Goal: Task Accomplishment & Management: Use online tool/utility

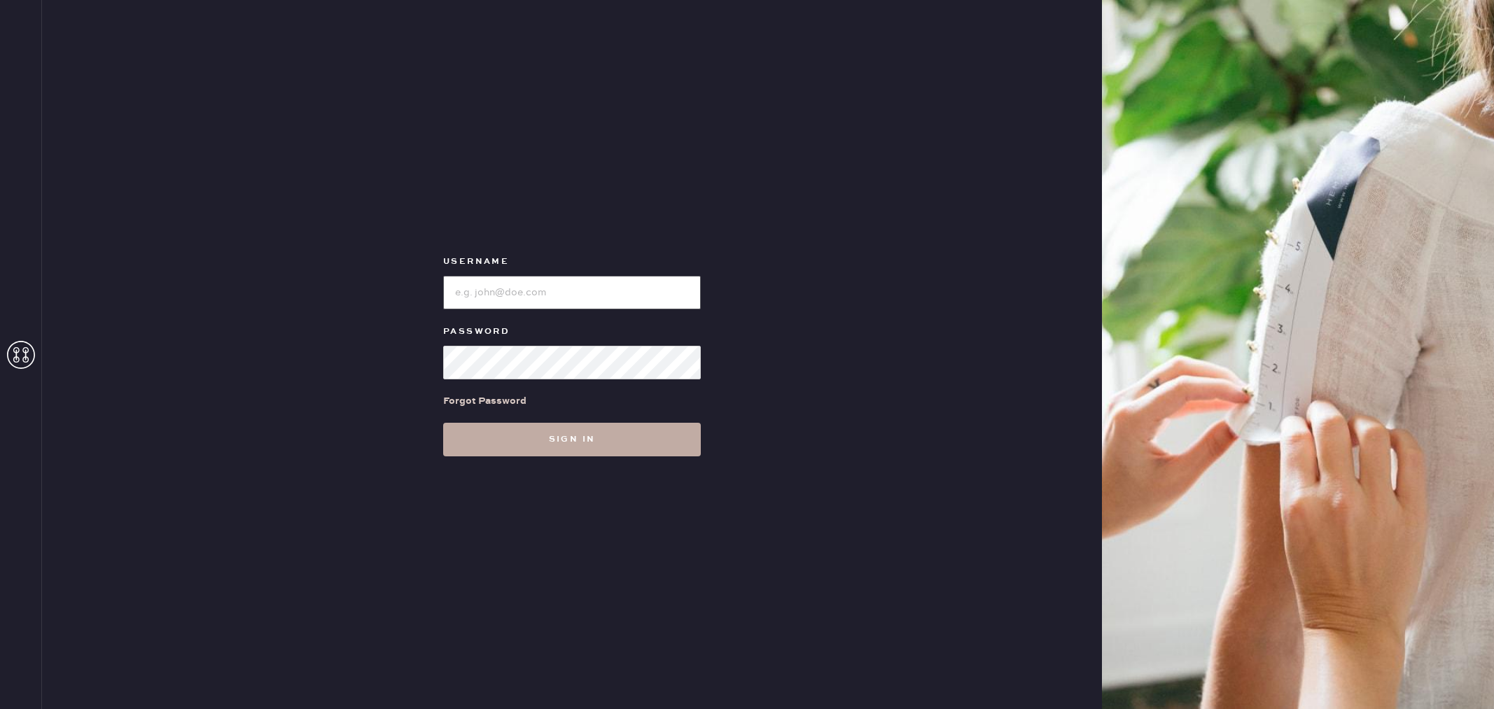
type input "reformationwilliamsburg"
click at [601, 436] on button "Sign in" at bounding box center [572, 440] width 258 height 34
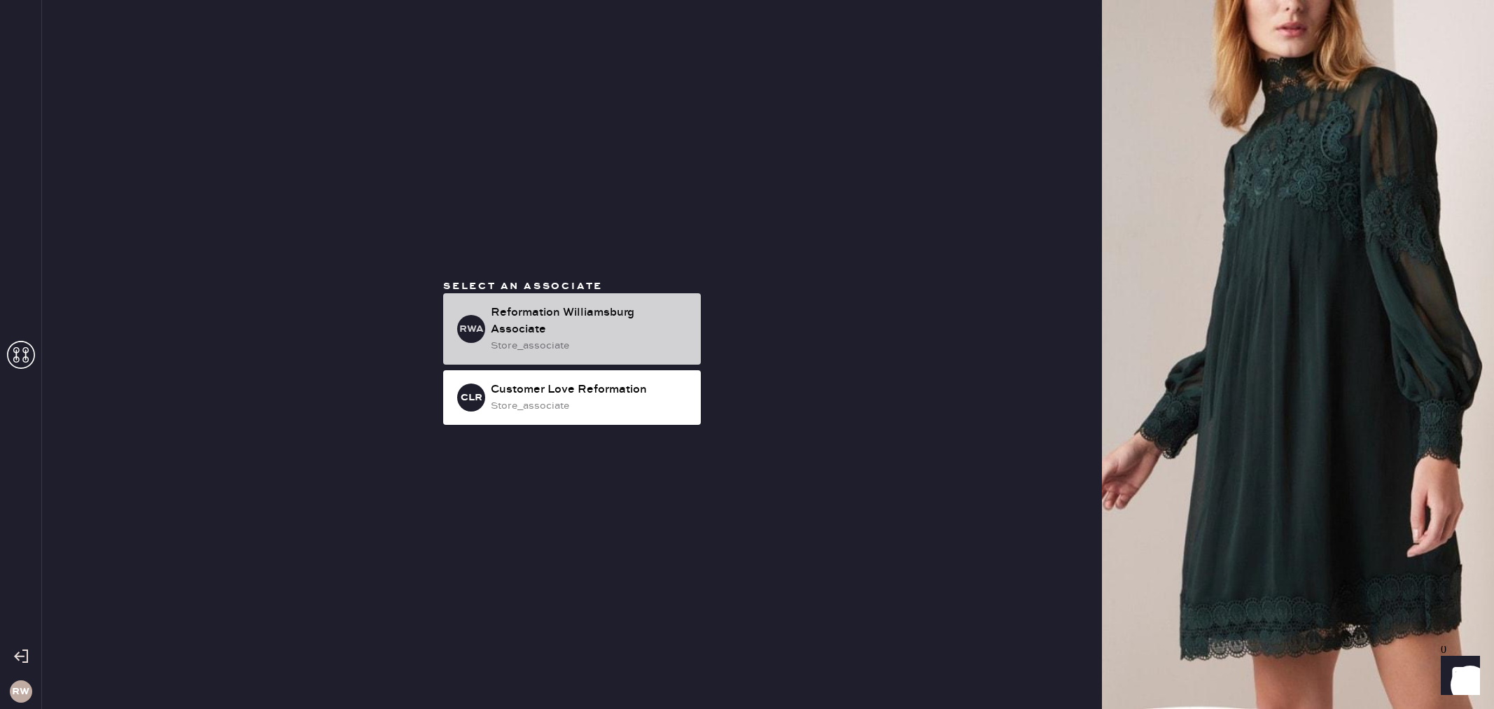
click at [556, 333] on div "Reformation Williamsburg Associate" at bounding box center [590, 322] width 199 height 34
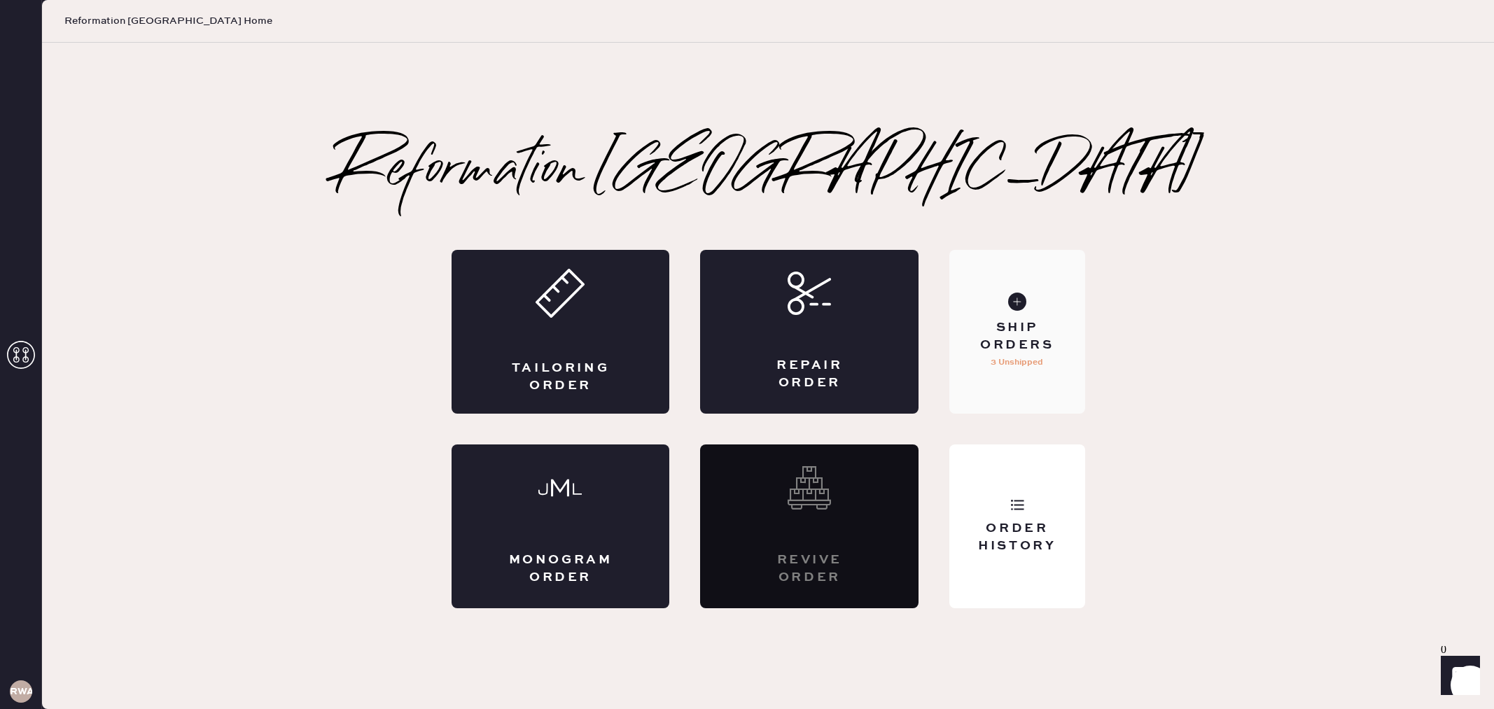
click at [1021, 393] on div "Ship Orders 3 Unshipped" at bounding box center [1017, 332] width 135 height 164
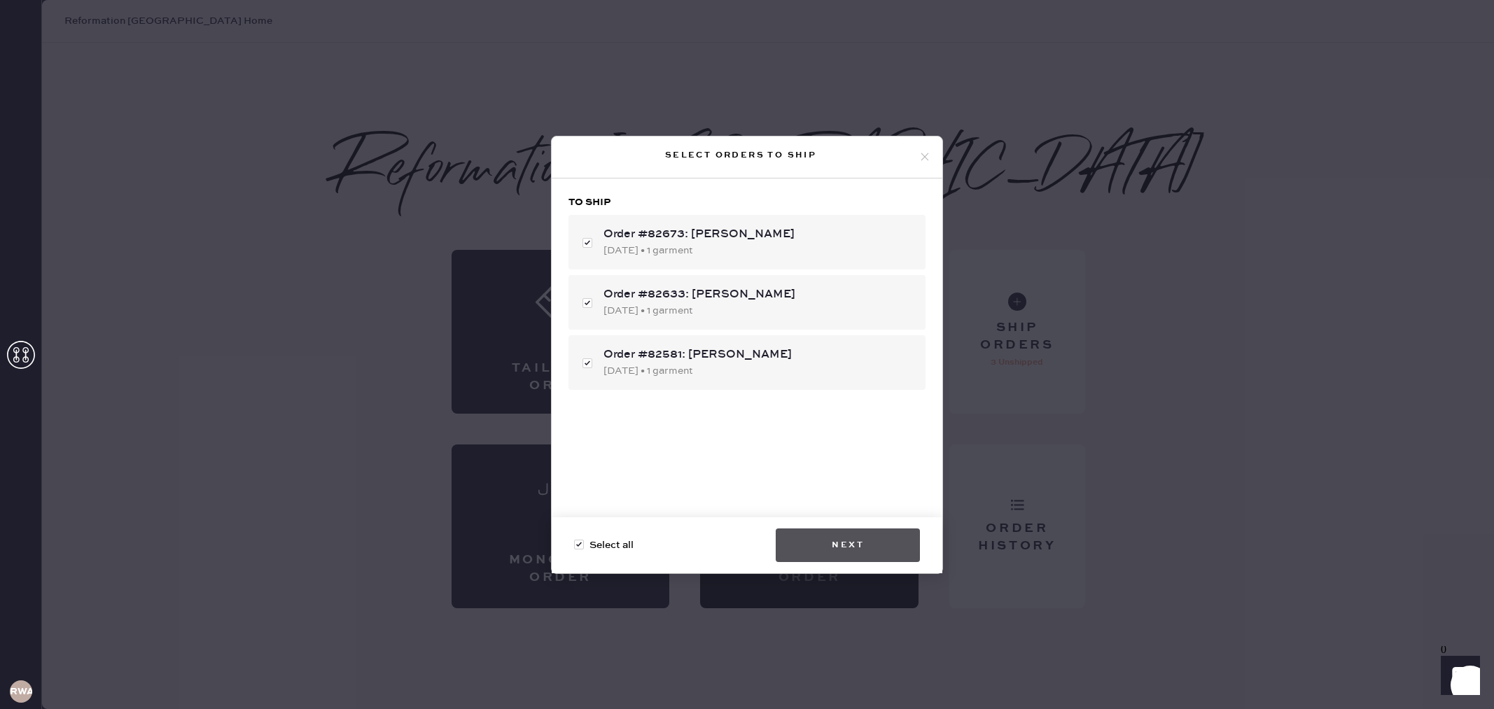
click at [859, 543] on button "Next" at bounding box center [848, 546] width 144 height 34
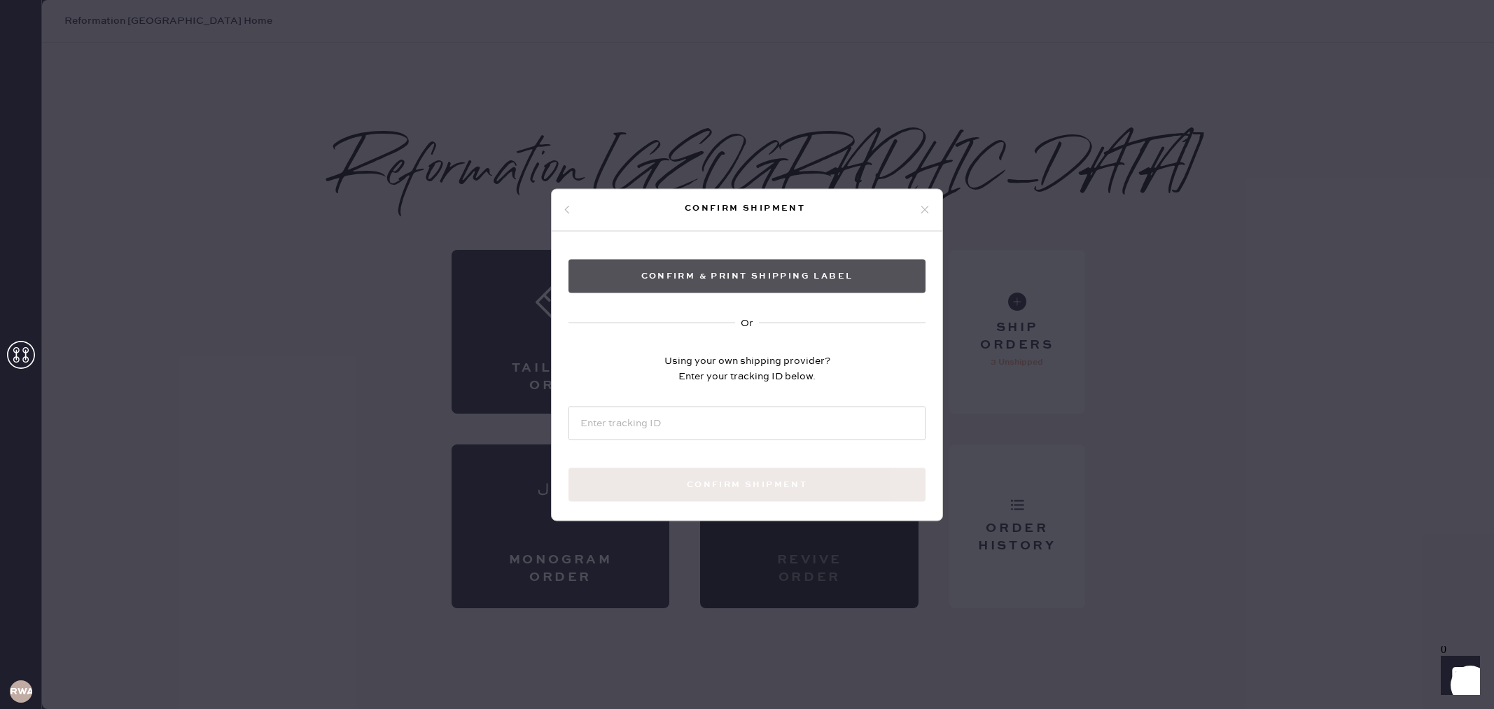
click at [674, 263] on button "Confirm & Print shipping label" at bounding box center [747, 276] width 357 height 34
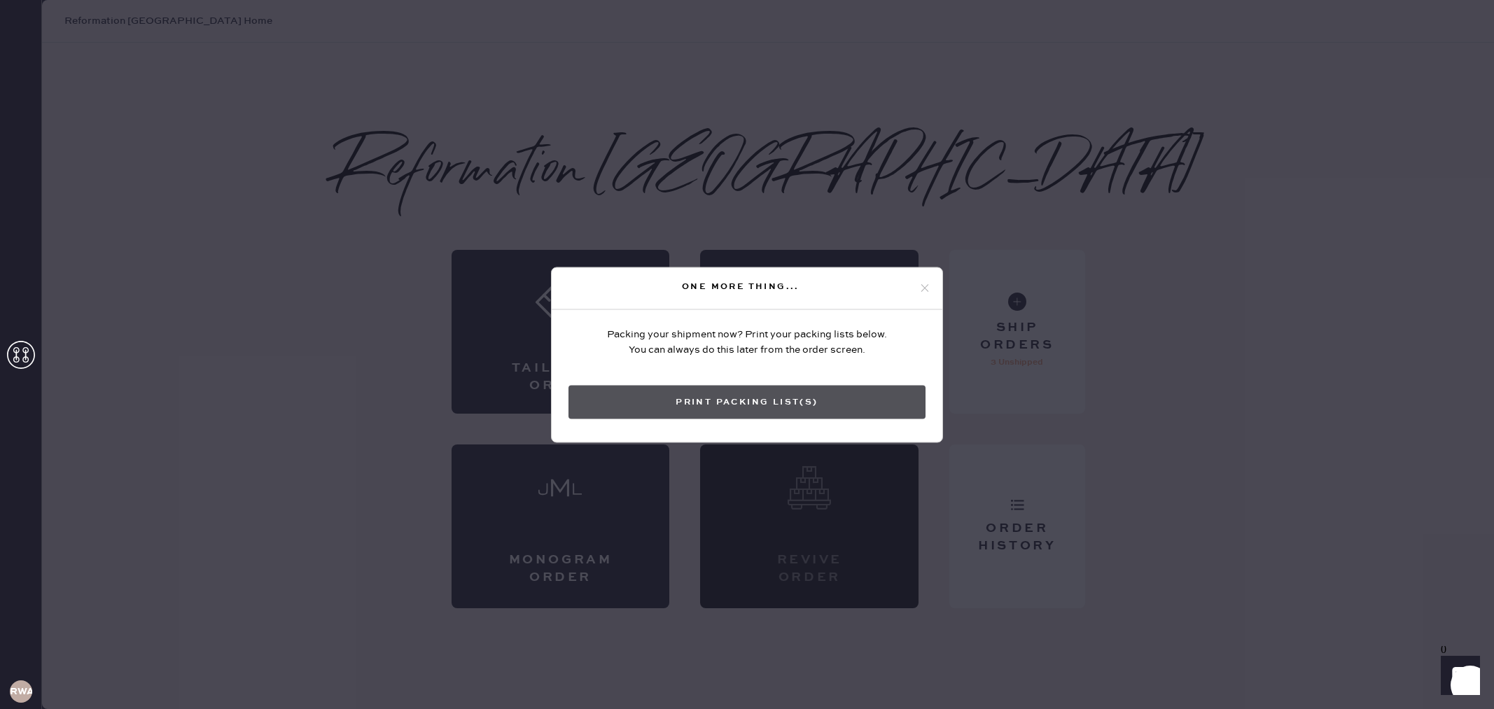
click at [787, 418] on button "Print Packing List(s)" at bounding box center [747, 402] width 357 height 34
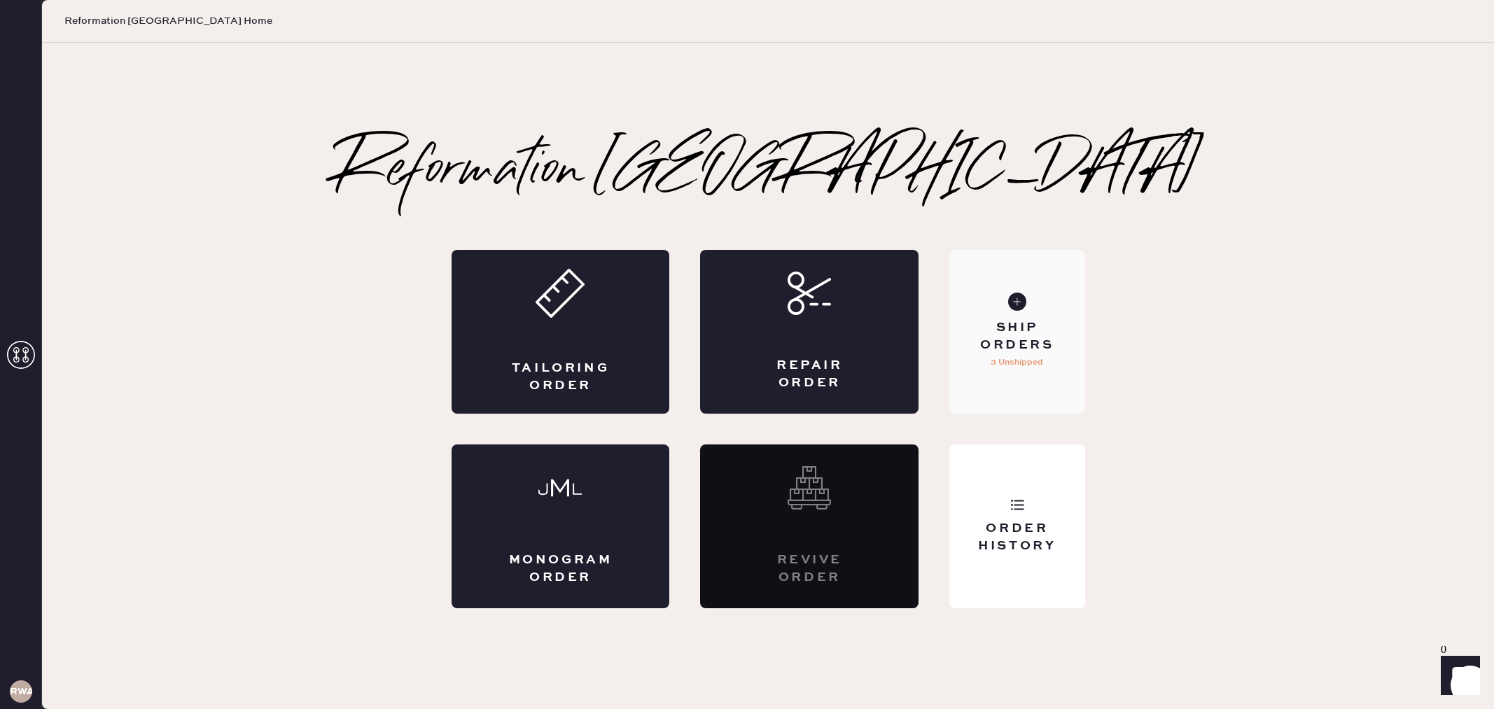
click at [1060, 358] on div "Ship Orders 3 Unshipped" at bounding box center [1017, 332] width 135 height 164
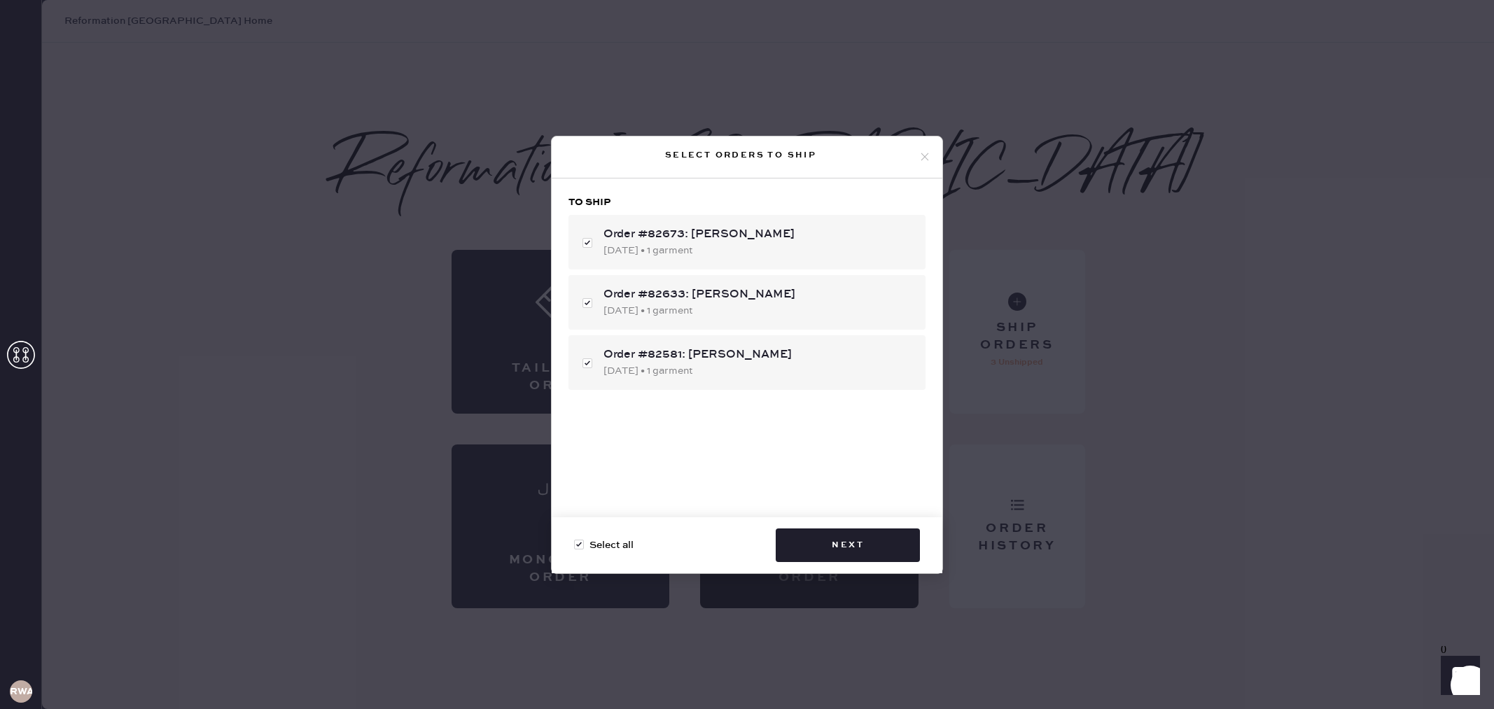
click at [920, 160] on icon at bounding box center [925, 157] width 13 height 13
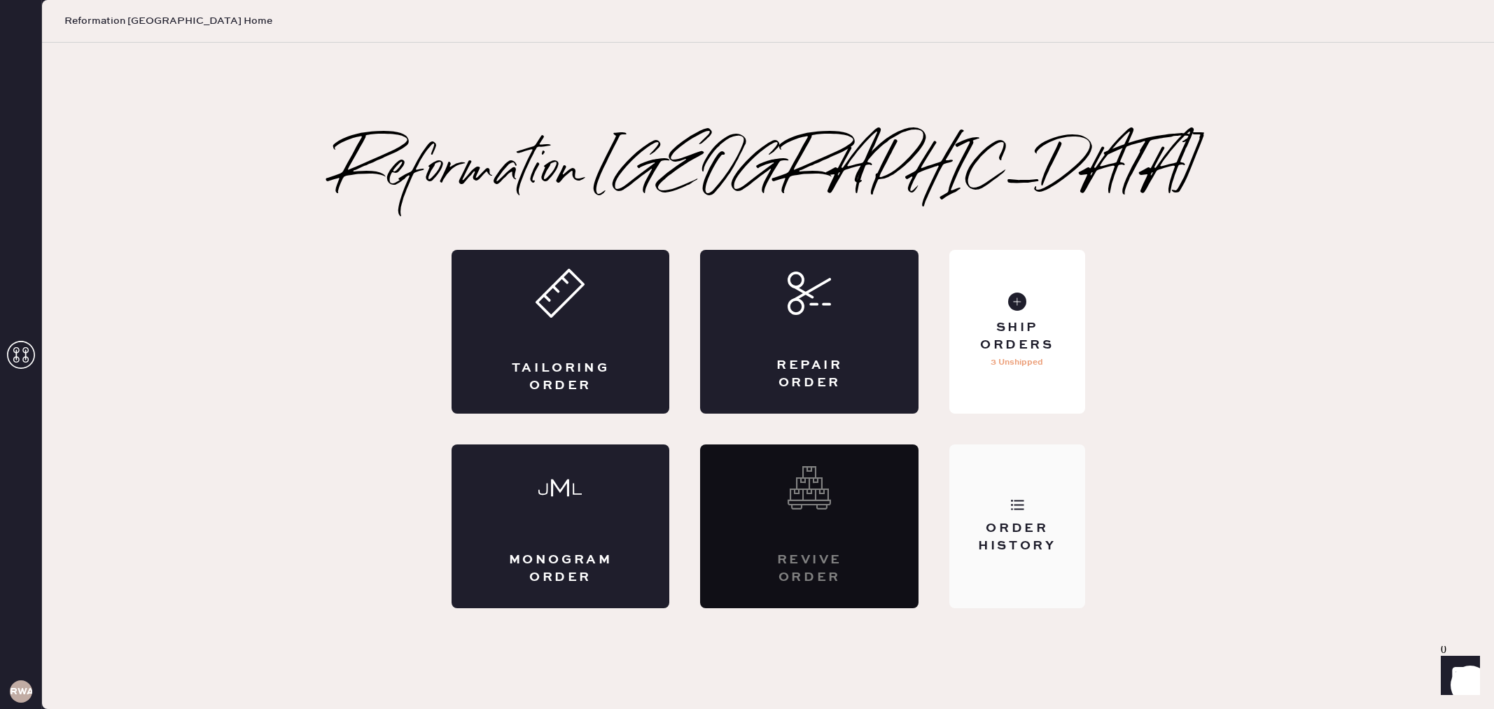
click at [1036, 471] on div "Order History" at bounding box center [1017, 527] width 135 height 164
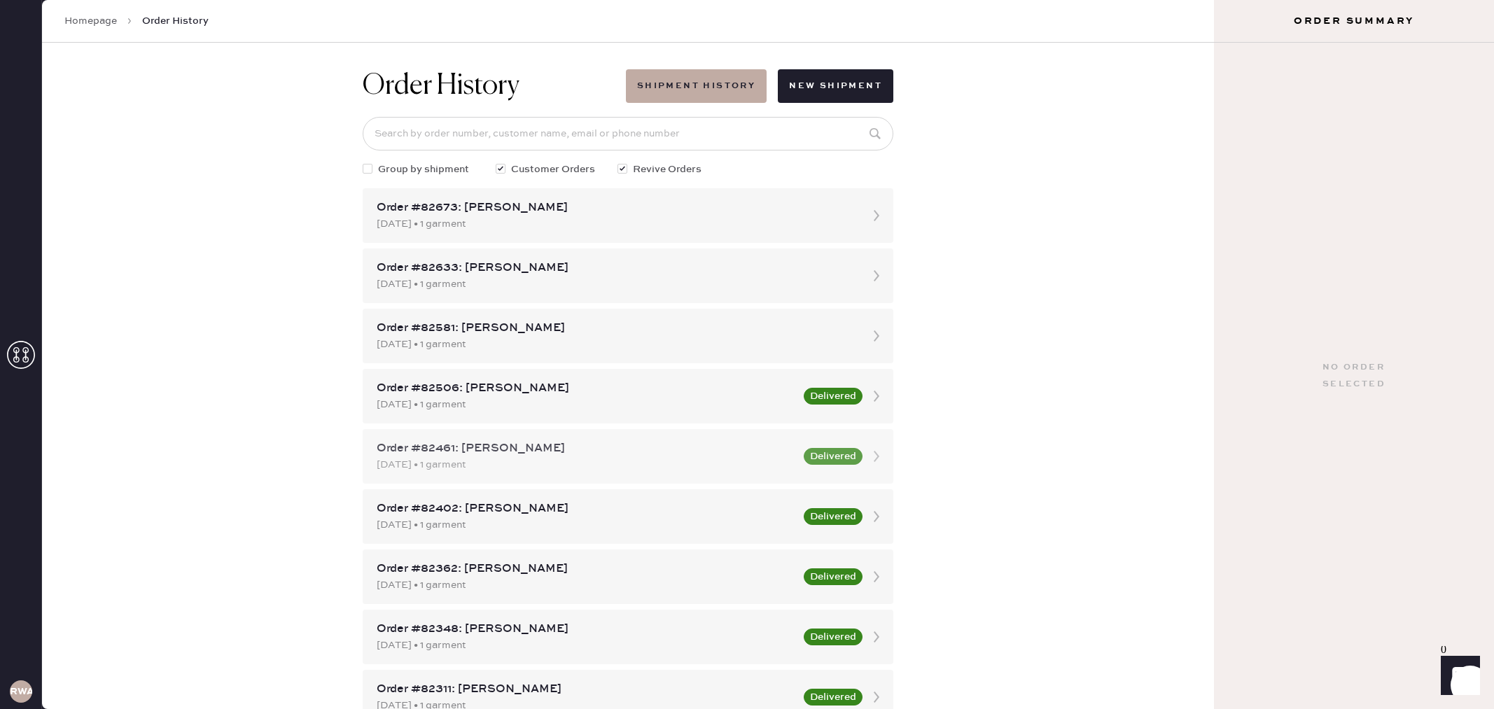
scroll to position [8, 0]
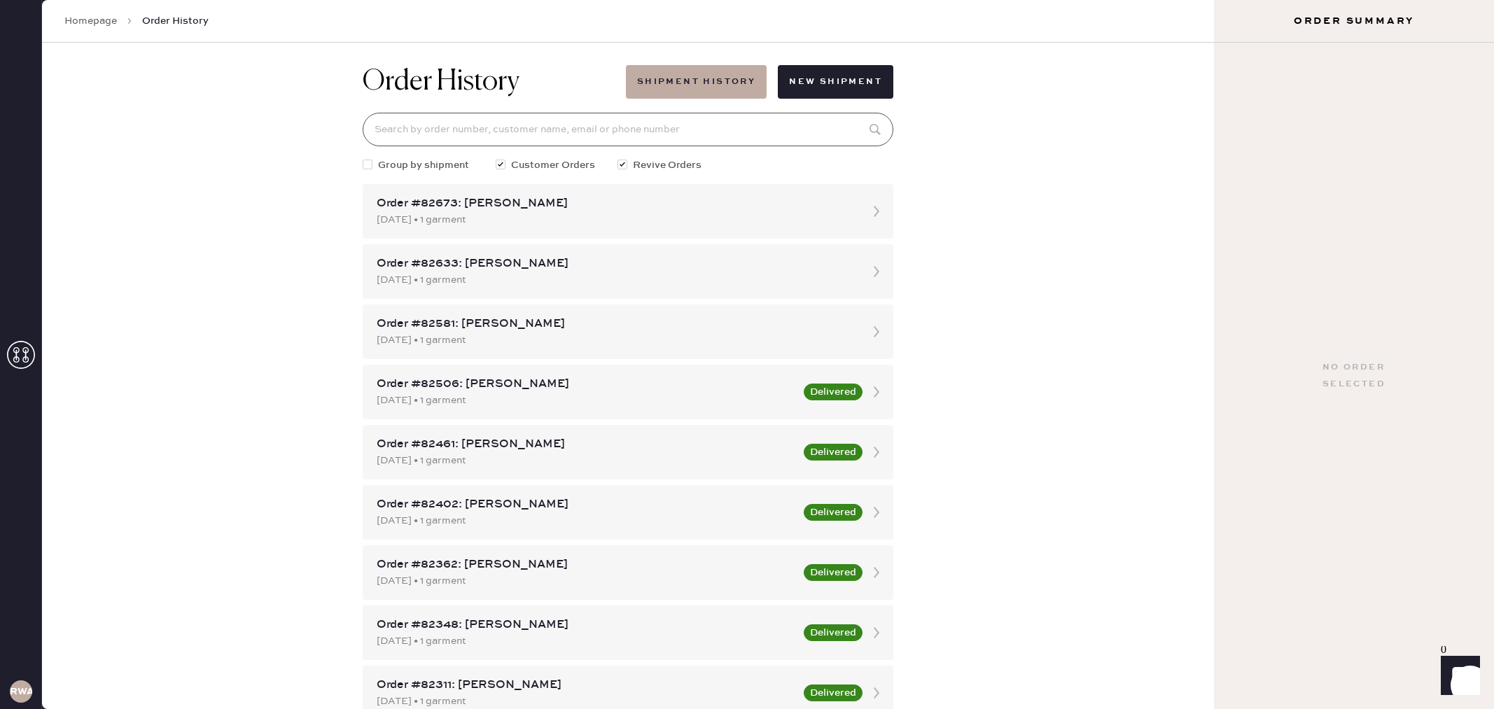
click at [581, 121] on input at bounding box center [628, 130] width 531 height 34
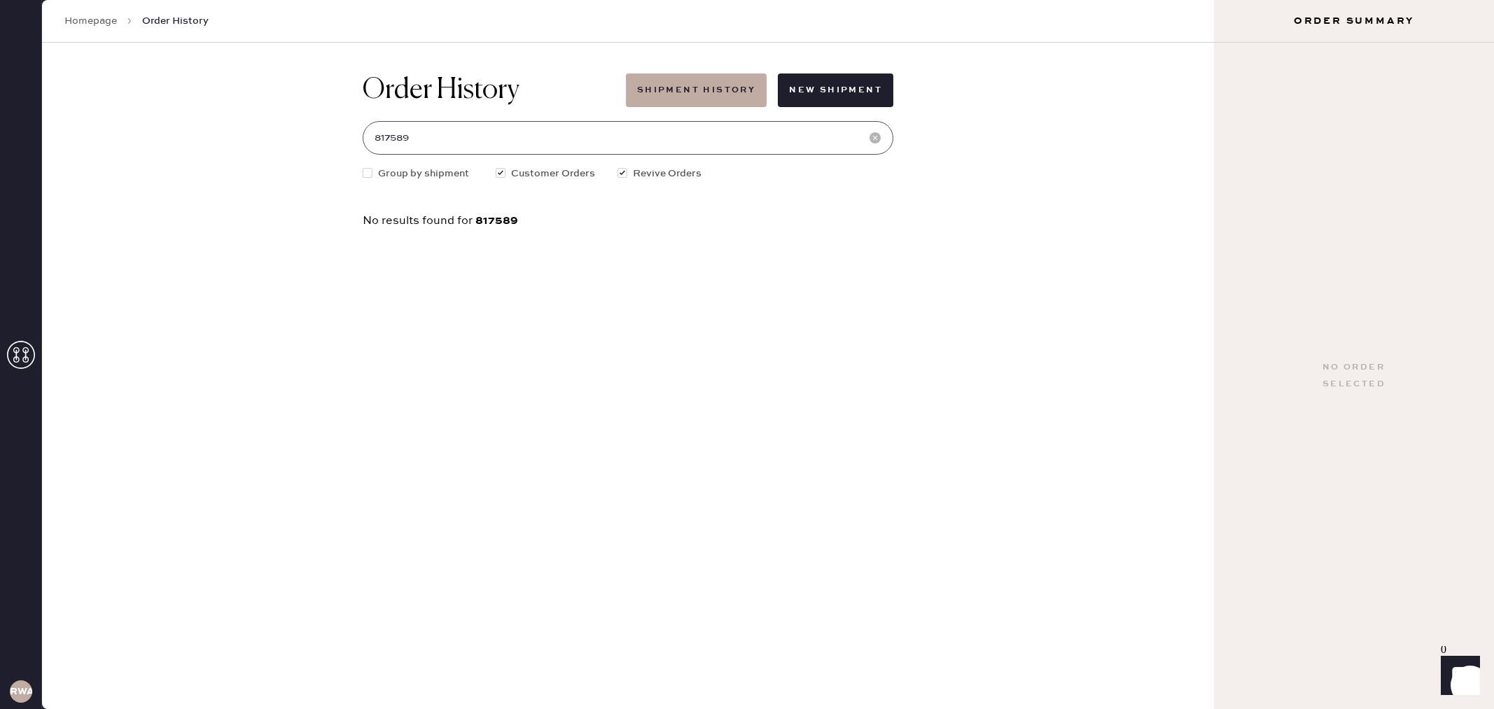
scroll to position [0, 0]
type input "817589"
